Goal: Task Accomplishment & Management: Complete application form

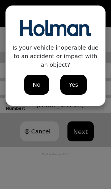
click at [35, 80] on span "No" at bounding box center [37, 84] width 8 height 9
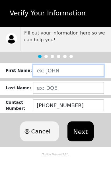
click at [62, 71] on input "text" at bounding box center [68, 71] width 71 height 12
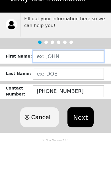
type input "[PERSON_NAME]"
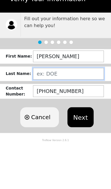
type input "NUAKOH"
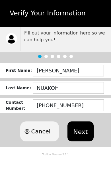
click at [79, 129] on button "Next" at bounding box center [80, 131] width 26 height 20
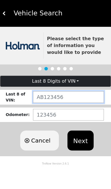
click at [72, 98] on input "text" at bounding box center [68, 97] width 71 height 12
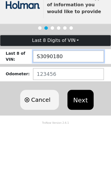
type input "S3090180"
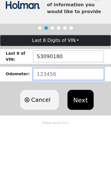
click at [47, 109] on input "number" at bounding box center [68, 115] width 71 height 12
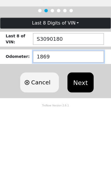
type input "18694"
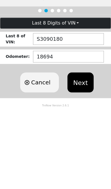
click at [83, 130] on button "Next" at bounding box center [80, 140] width 26 height 20
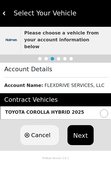
click at [103, 109] on input "radio" at bounding box center [104, 113] width 8 height 8
radio input "true"
click at [79, 129] on button "Next" at bounding box center [80, 135] width 26 height 20
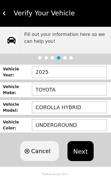
click at [79, 152] on button "Next" at bounding box center [80, 151] width 26 height 20
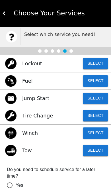
click at [95, 117] on button "Select" at bounding box center [95, 115] width 25 height 11
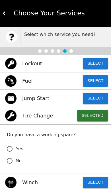
click at [11, 145] on input "Yes" at bounding box center [10, 149] width 12 height 12
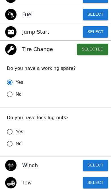
scroll to position [67, 0]
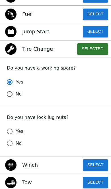
click at [14, 133] on input "Yes" at bounding box center [10, 131] width 12 height 12
radio input "true"
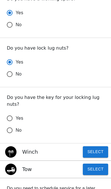
scroll to position [136, 0]
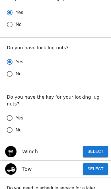
click at [18, 114] on span "Yes" at bounding box center [20, 117] width 8 height 7
click at [16, 112] on input "Yes" at bounding box center [10, 118] width 12 height 12
radio input "false"
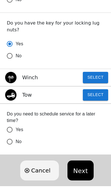
scroll to position [210, 0]
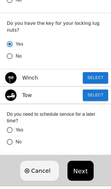
click at [10, 137] on input "No" at bounding box center [10, 142] width 12 height 12
radio input "false"
click at [83, 164] on button "Next" at bounding box center [80, 171] width 26 height 20
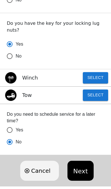
scroll to position [0, 0]
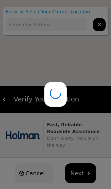
type input "[US_STATE]/[GEOGRAPHIC_DATA], [GEOGRAPHIC_DATA], [GEOGRAPHIC_DATA]"
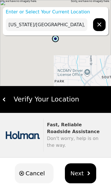
click at [77, 22] on input "[US_STATE]/[GEOGRAPHIC_DATA], [GEOGRAPHIC_DATA], [GEOGRAPHIC_DATA]" at bounding box center [47, 24] width 82 height 13
click at [98, 24] on icon "hidden" at bounding box center [99, 24] width 7 height 7
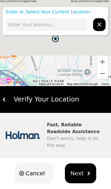
click at [71, 22] on input "text" at bounding box center [47, 24] width 82 height 13
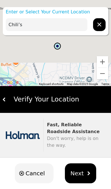
type input "Chili’s"
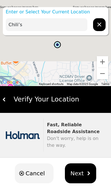
click at [99, 22] on icon "hidden" at bounding box center [99, 24] width 7 height 7
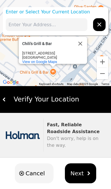
click at [58, 24] on input "text" at bounding box center [47, 24] width 82 height 13
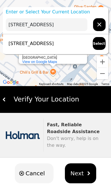
click at [54, 45] on p "[STREET_ADDRESS]" at bounding box center [30, 43] width 48 height 7
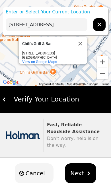
type input "[STREET_ADDRESS]"
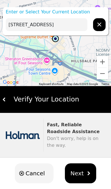
click at [87, 174] on img "hidden" at bounding box center [89, 173] width 4 height 4
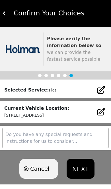
click at [66, 142] on textarea at bounding box center [55, 138] width 106 height 20
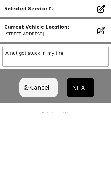
type textarea "A nut got stuck in my tire."
click at [81, 154] on button "NEXT" at bounding box center [81, 164] width 28 height 20
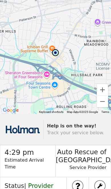
scroll to position [22, 0]
